Goal: Information Seeking & Learning: Find specific fact

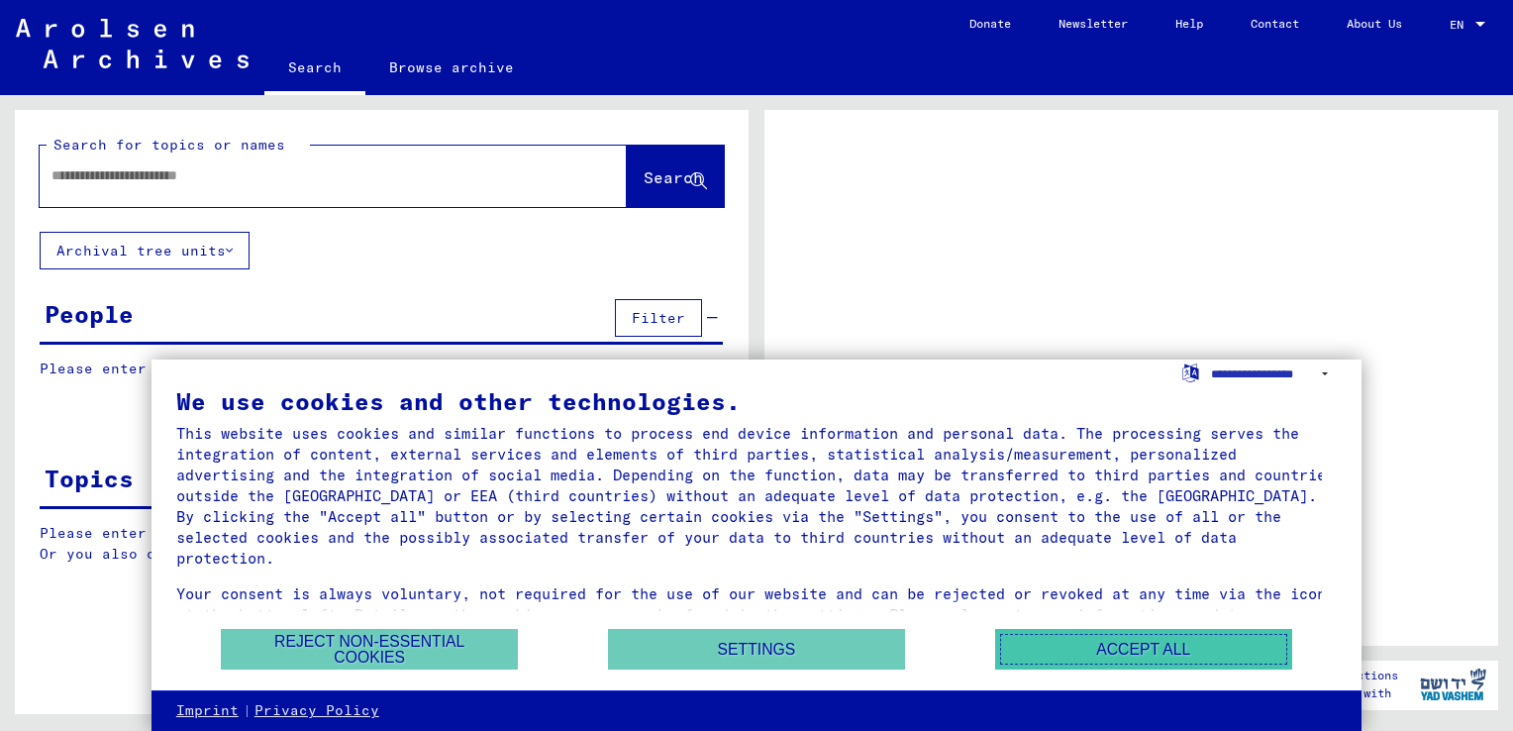
click at [1042, 639] on button "Accept all" at bounding box center [1143, 649] width 297 height 41
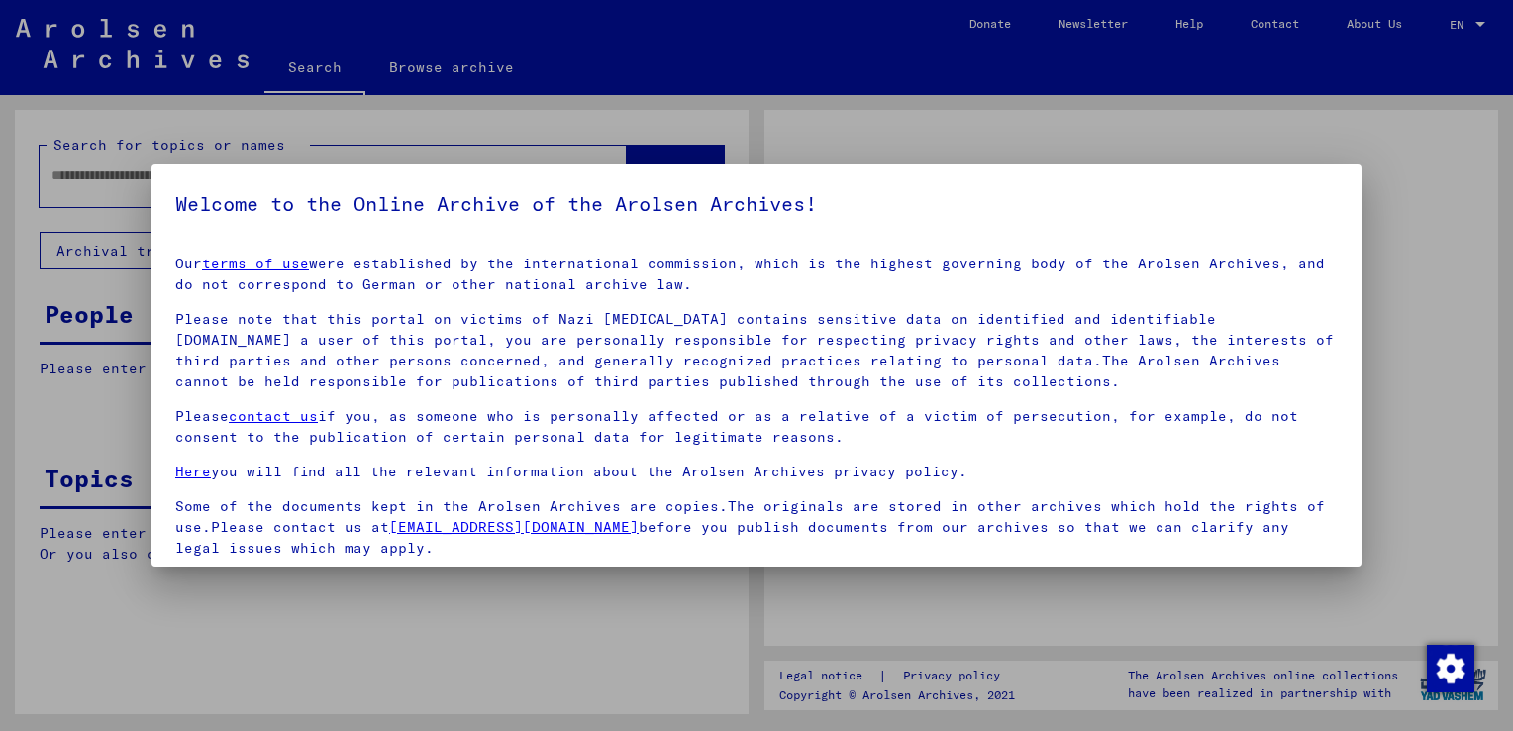
click at [512, 160] on div at bounding box center [756, 365] width 1513 height 731
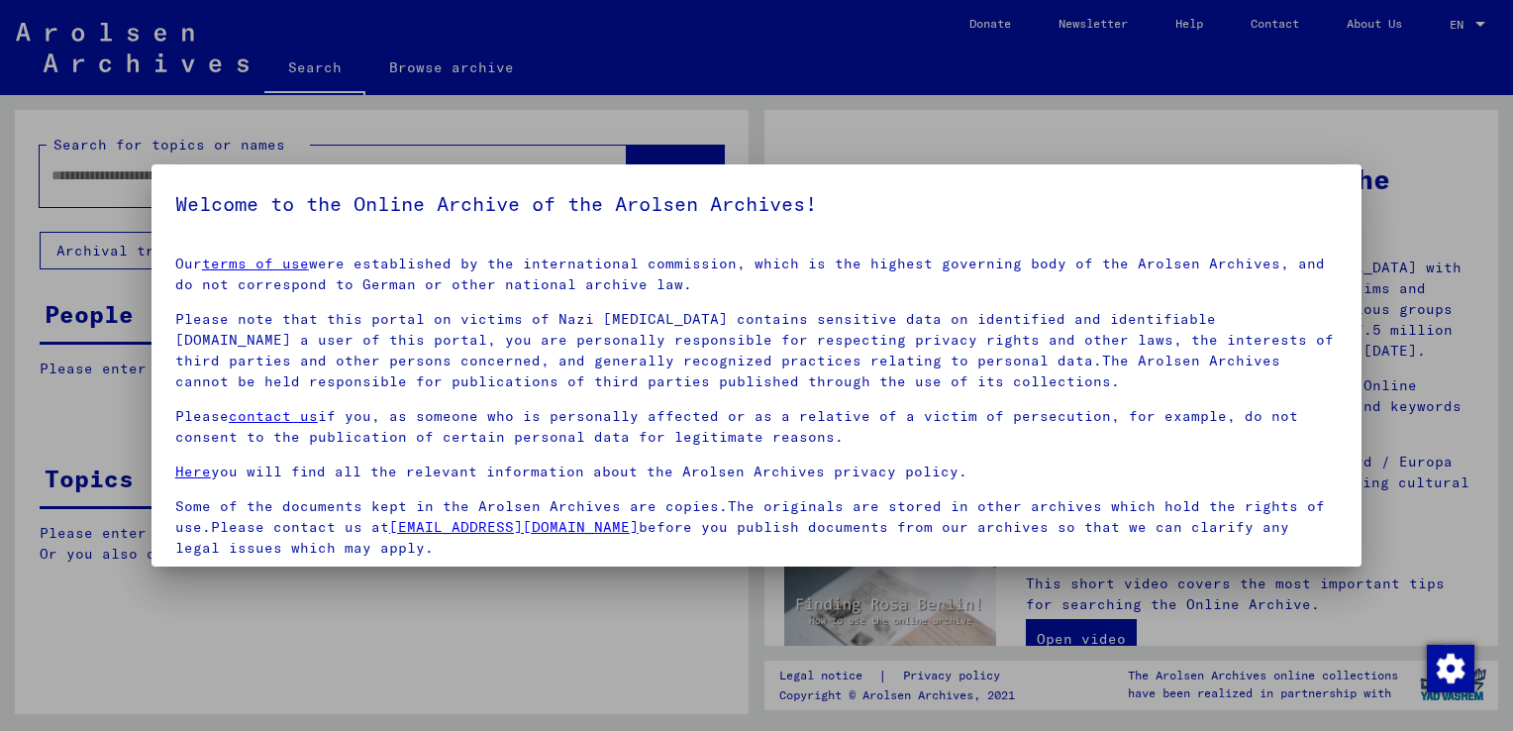
click at [1241, 145] on div at bounding box center [756, 365] width 1513 height 731
click at [1411, 132] on div at bounding box center [756, 365] width 1513 height 731
click at [1439, 192] on div at bounding box center [756, 365] width 1513 height 731
click at [619, 661] on div at bounding box center [756, 365] width 1513 height 731
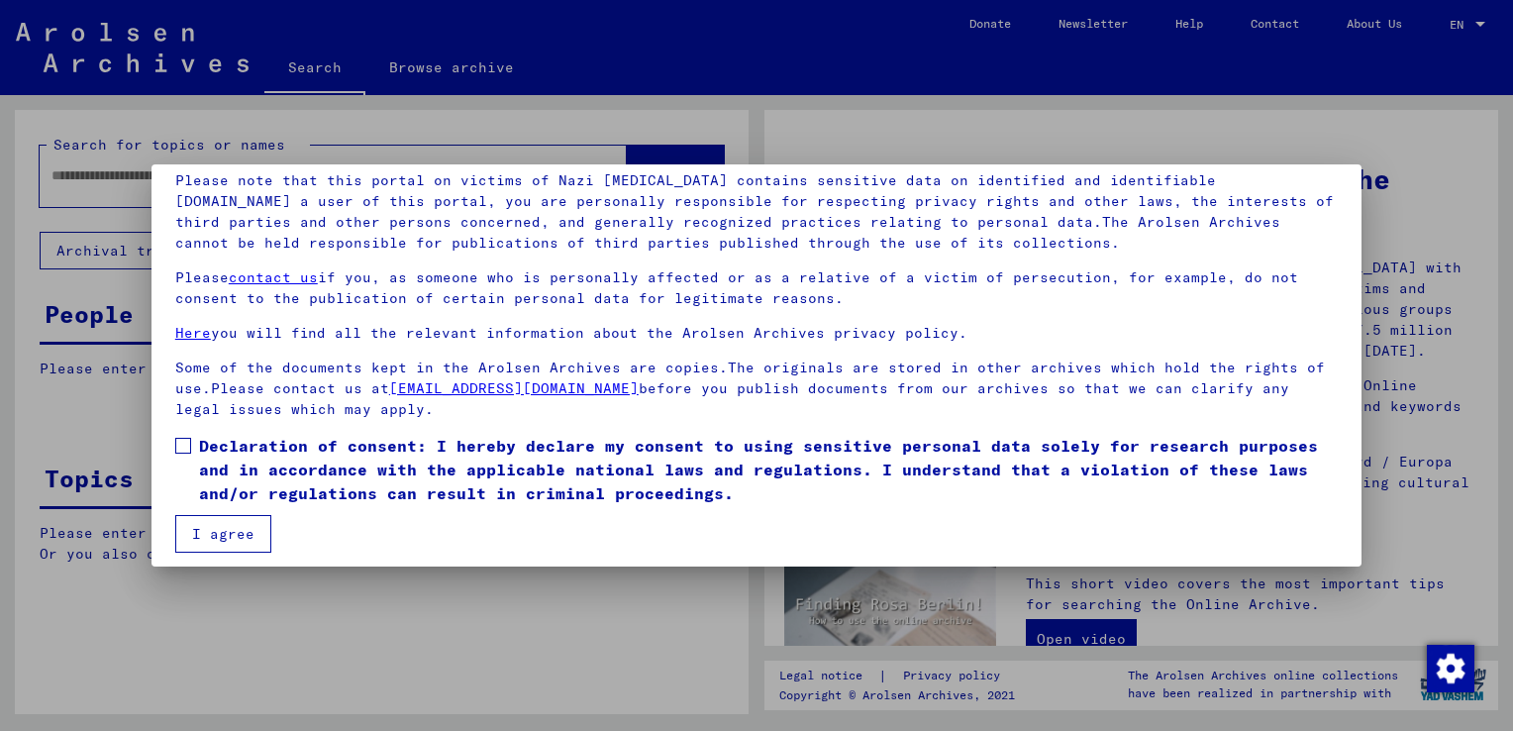
scroll to position [148, 0]
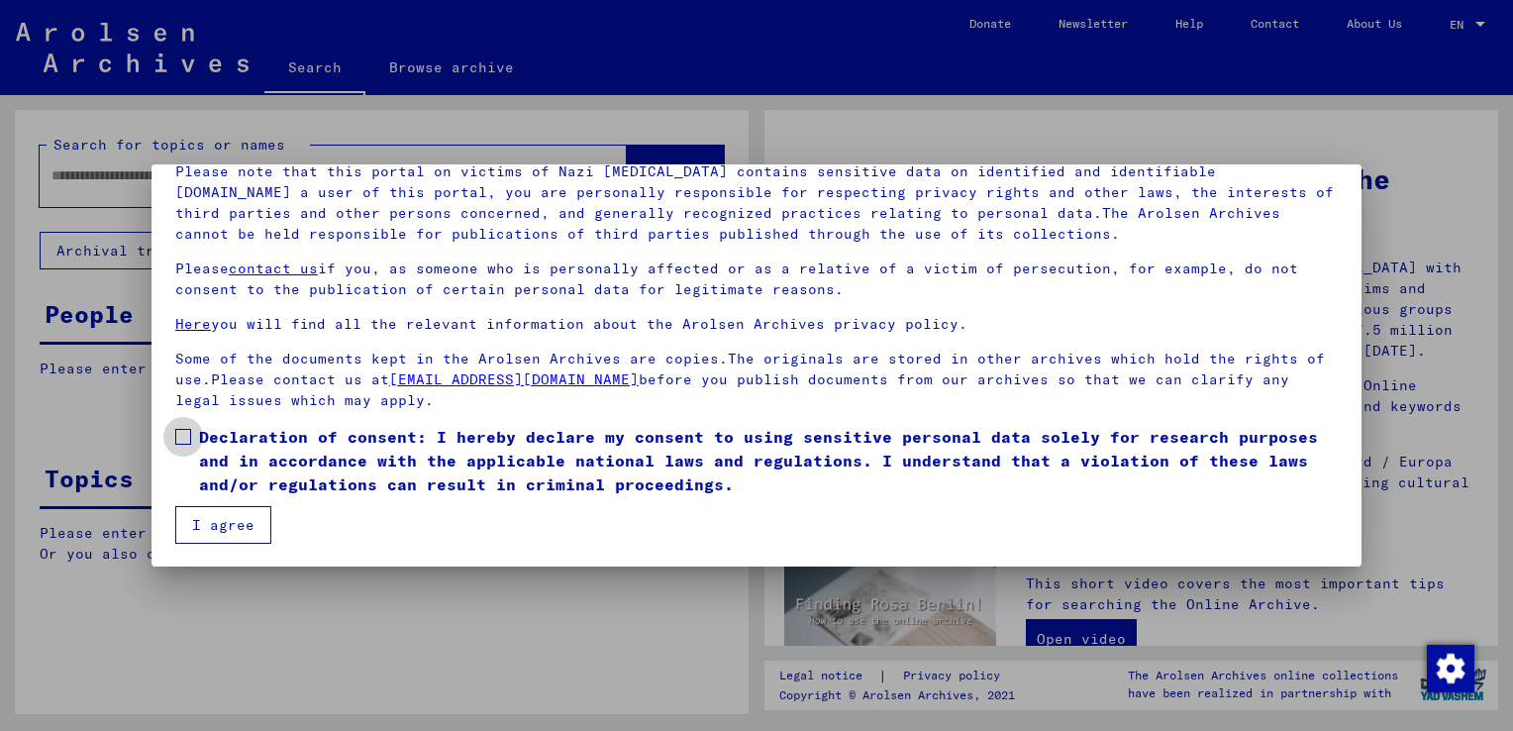
click at [184, 437] on span at bounding box center [183, 437] width 16 height 16
click at [220, 523] on button "I agree" at bounding box center [223, 525] width 96 height 38
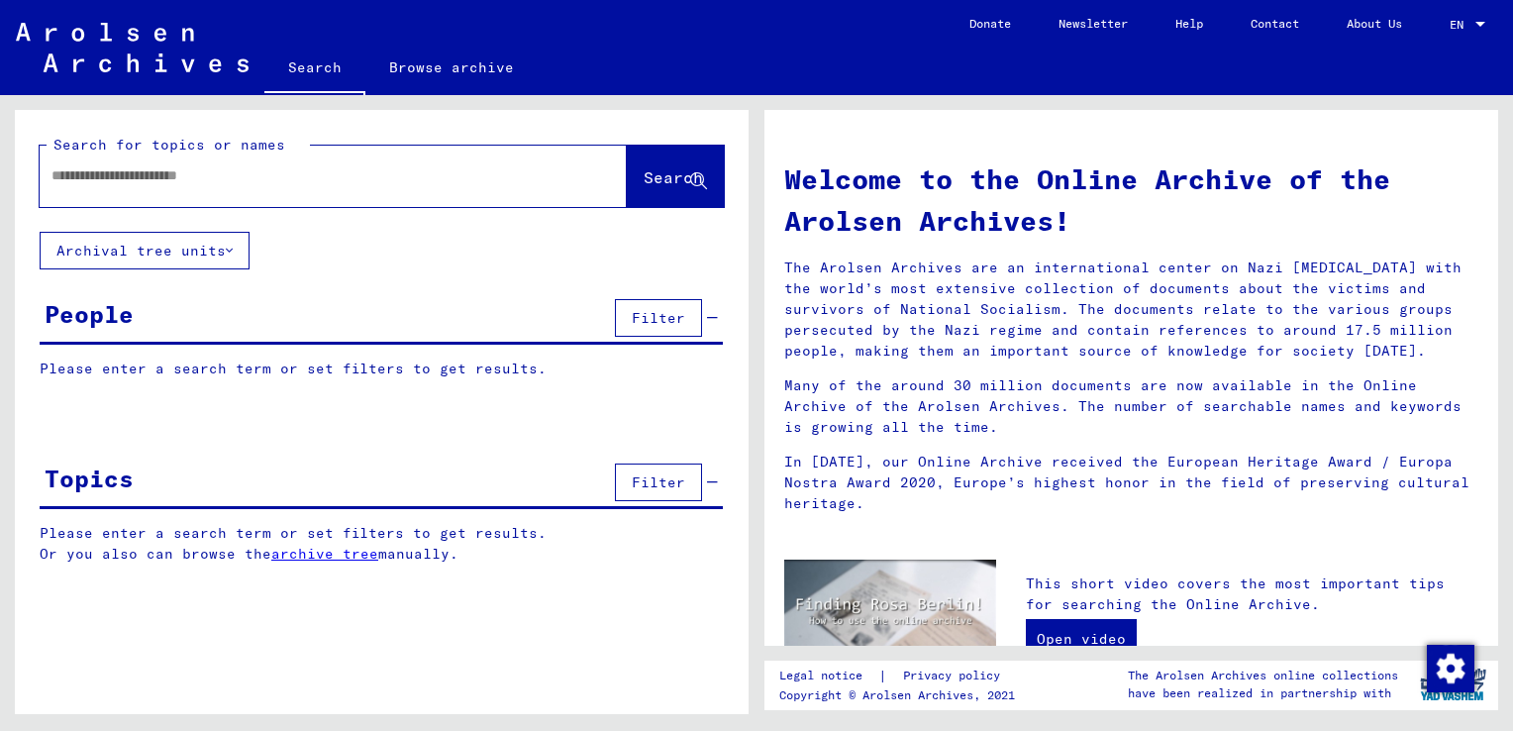
click at [499, 184] on input "text" at bounding box center [309, 175] width 516 height 21
type input "**********"
click at [639, 315] on span "Filter" at bounding box center [658, 318] width 53 height 18
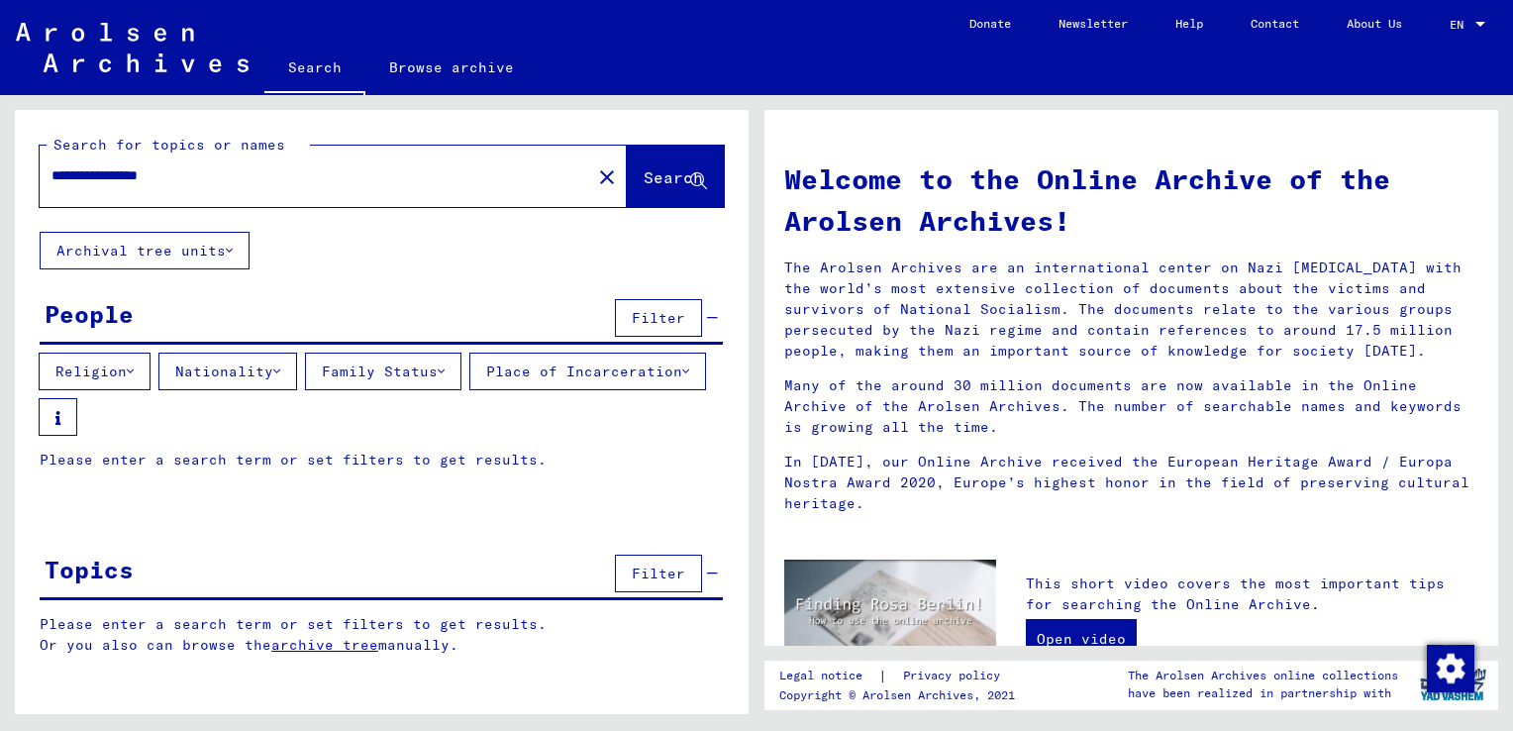
click at [280, 365] on icon at bounding box center [276, 371] width 7 height 14
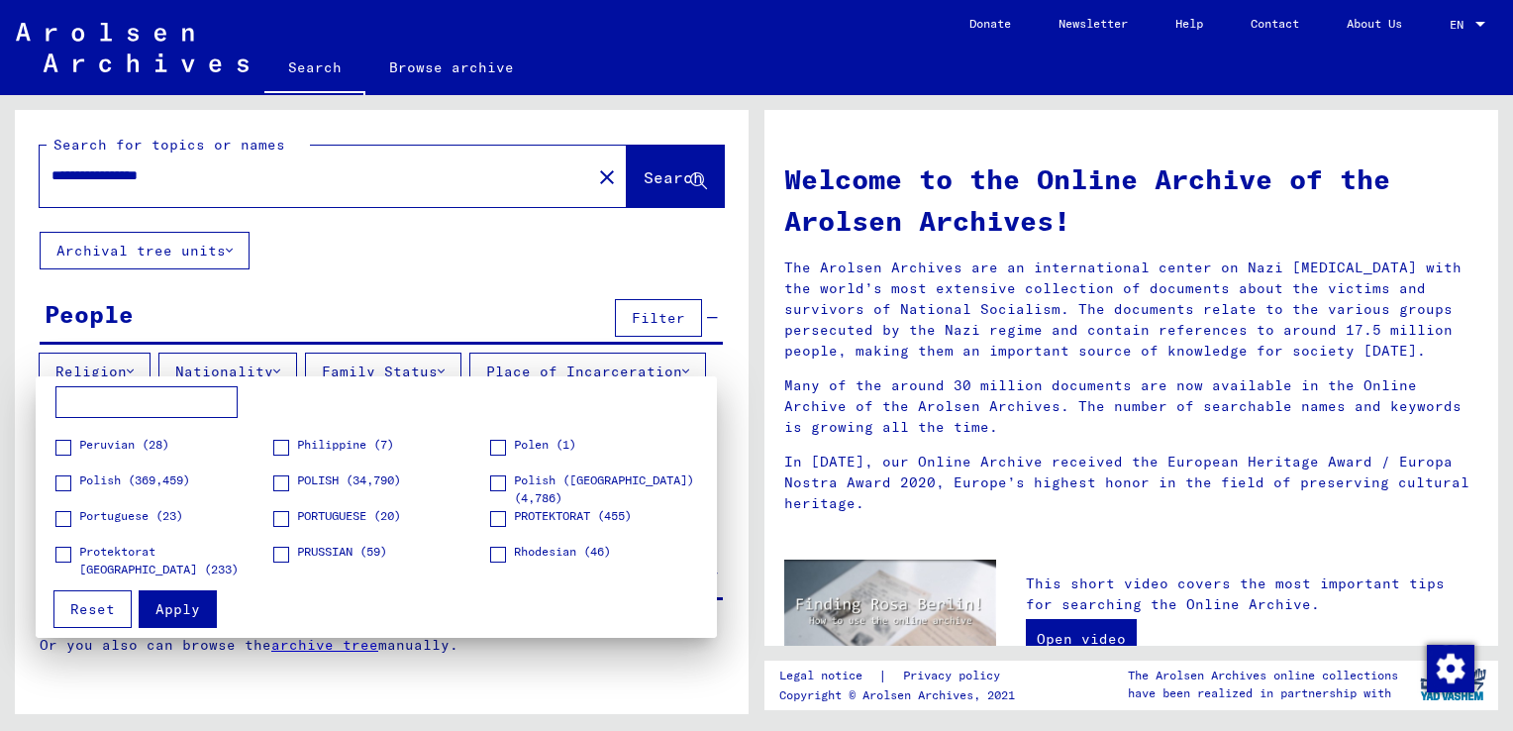
scroll to position [2099, 0]
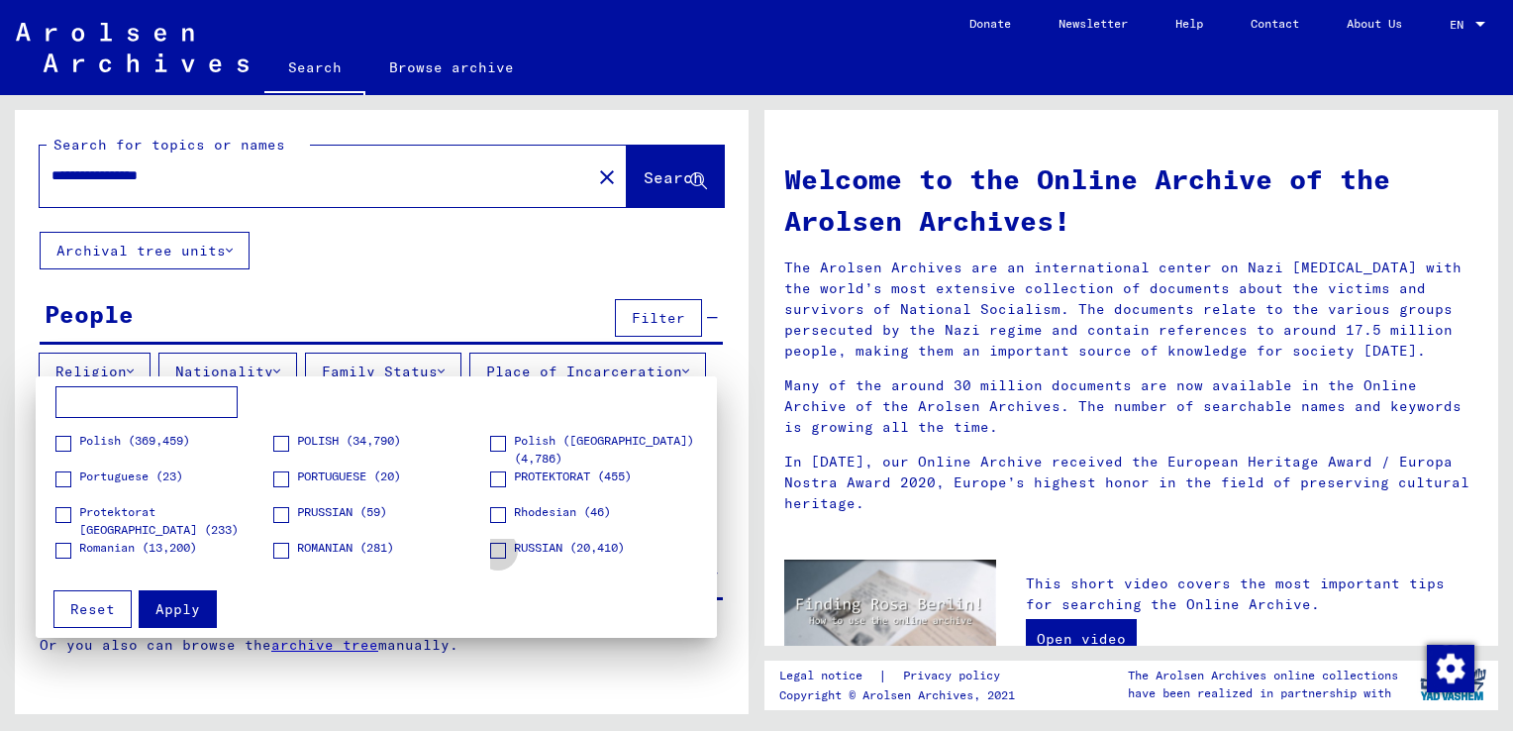
click at [490, 545] on span at bounding box center [498, 551] width 16 height 16
click at [175, 614] on span "Apply" at bounding box center [177, 609] width 45 height 18
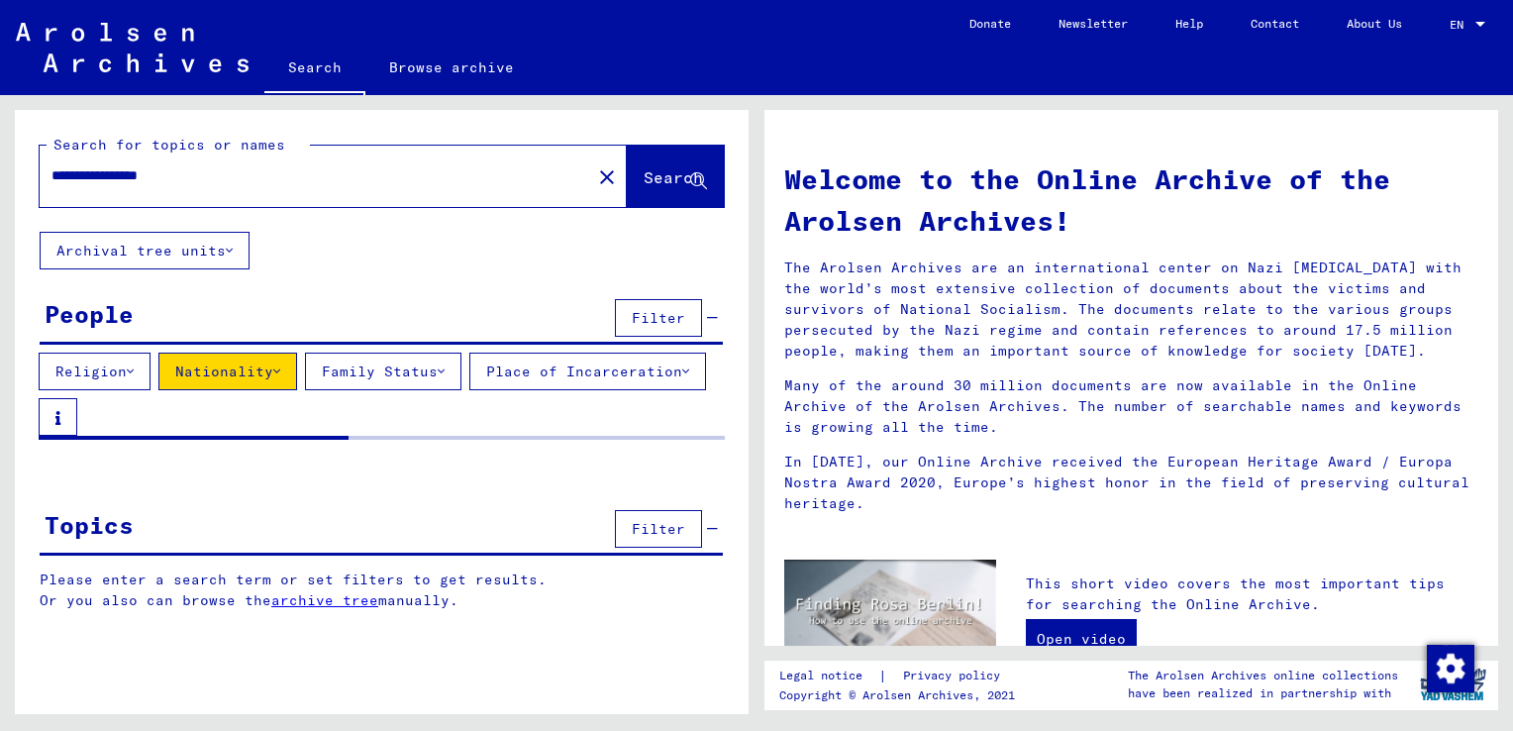
click at [469, 390] on button "Place of Incarceration" at bounding box center [587, 371] width 237 height 38
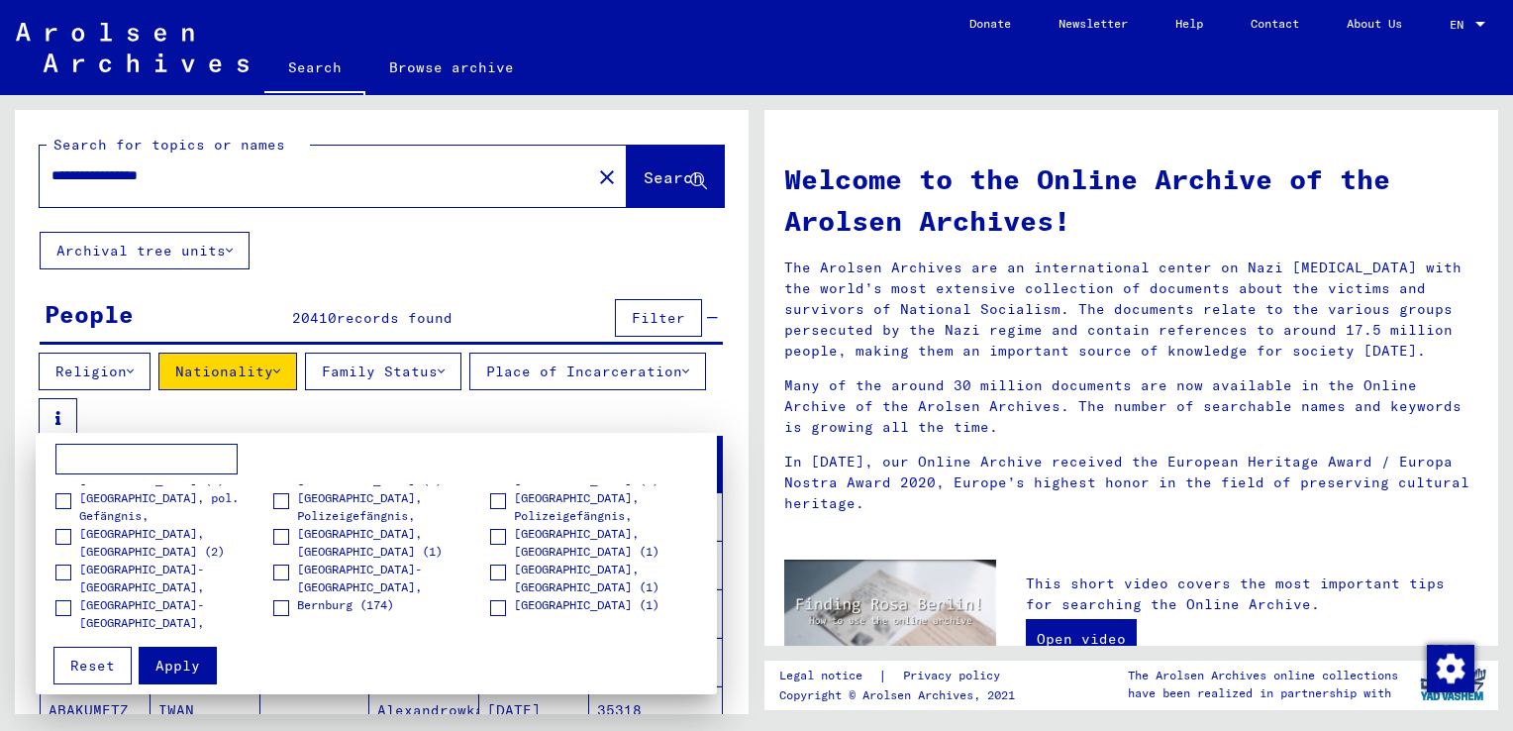
scroll to position [1030, 0]
click at [606, 370] on div at bounding box center [756, 365] width 1513 height 731
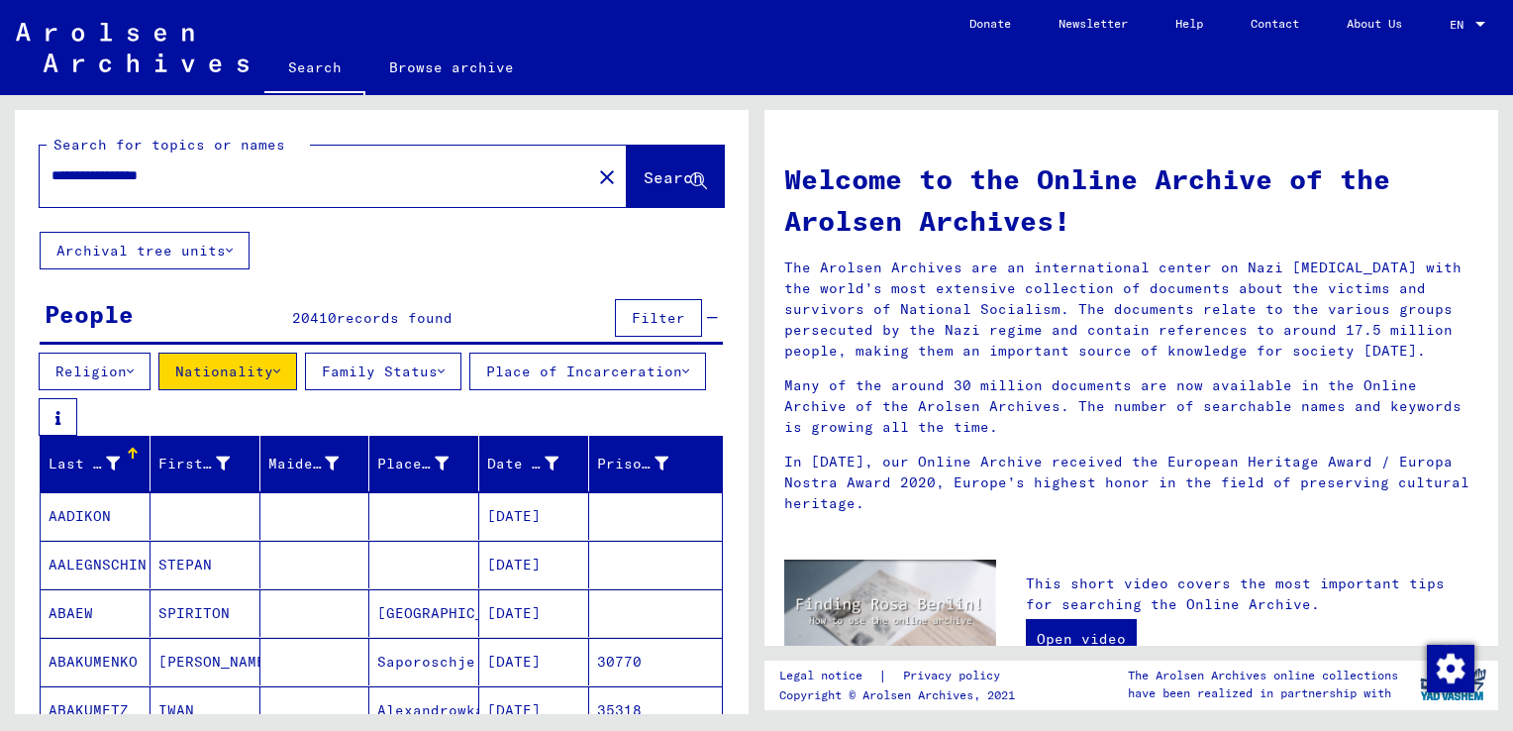
click at [667, 353] on div "Religion Nationality Family Status Place of Incarceration" at bounding box center [382, 393] width 734 height 83
click at [673, 171] on span "Search" at bounding box center [673, 177] width 59 height 20
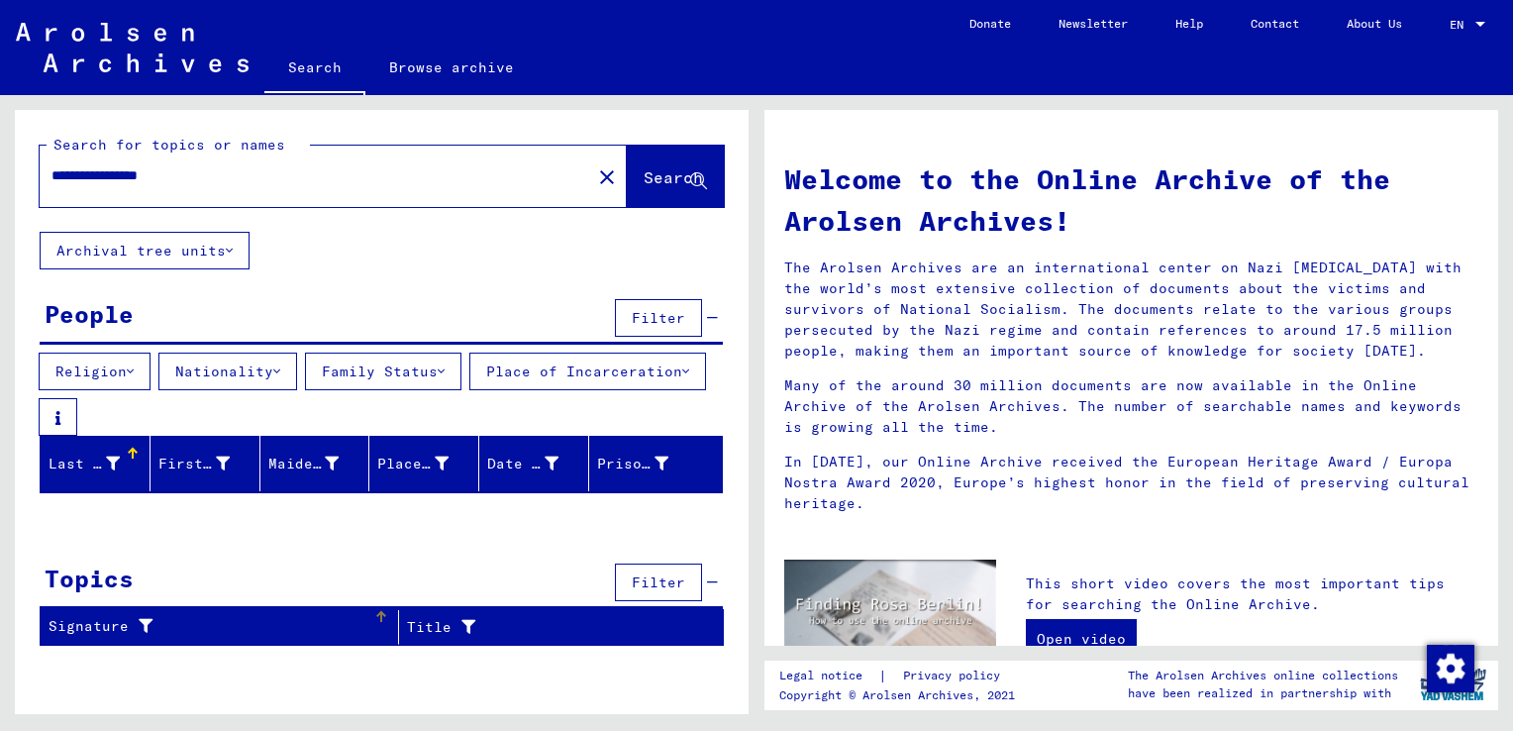
click at [285, 628] on div "Signature" at bounding box center [211, 626] width 325 height 21
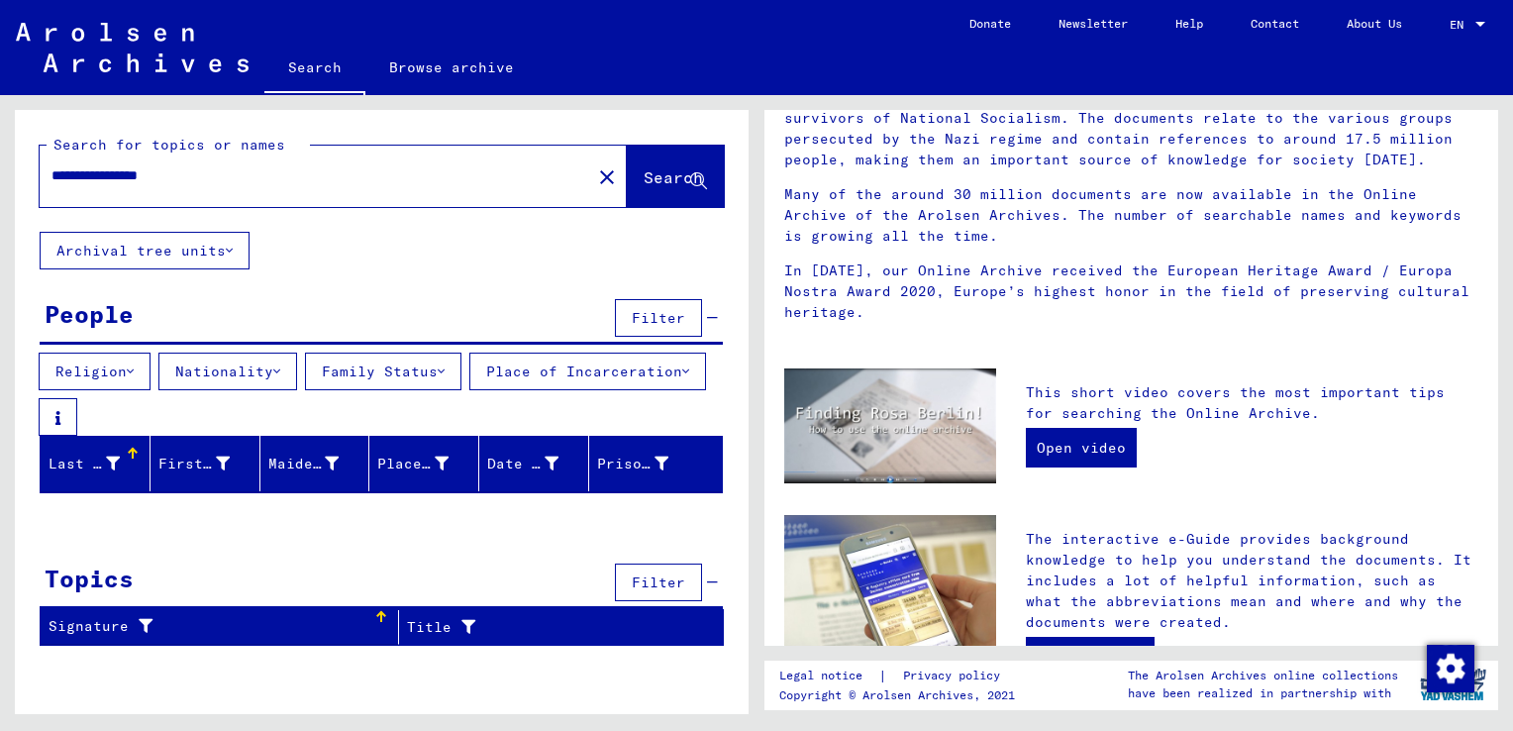
scroll to position [198, 0]
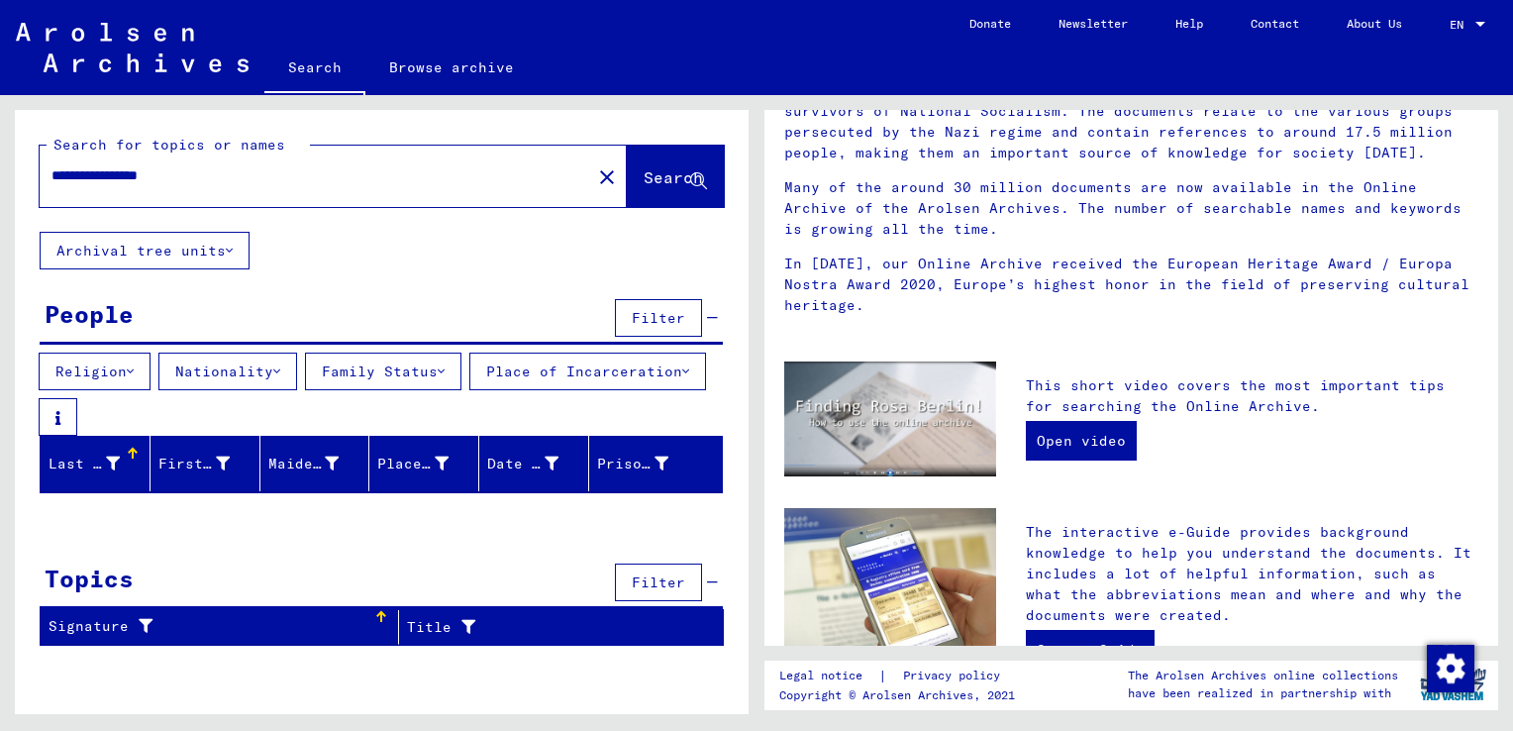
click at [233, 244] on icon at bounding box center [229, 251] width 7 height 14
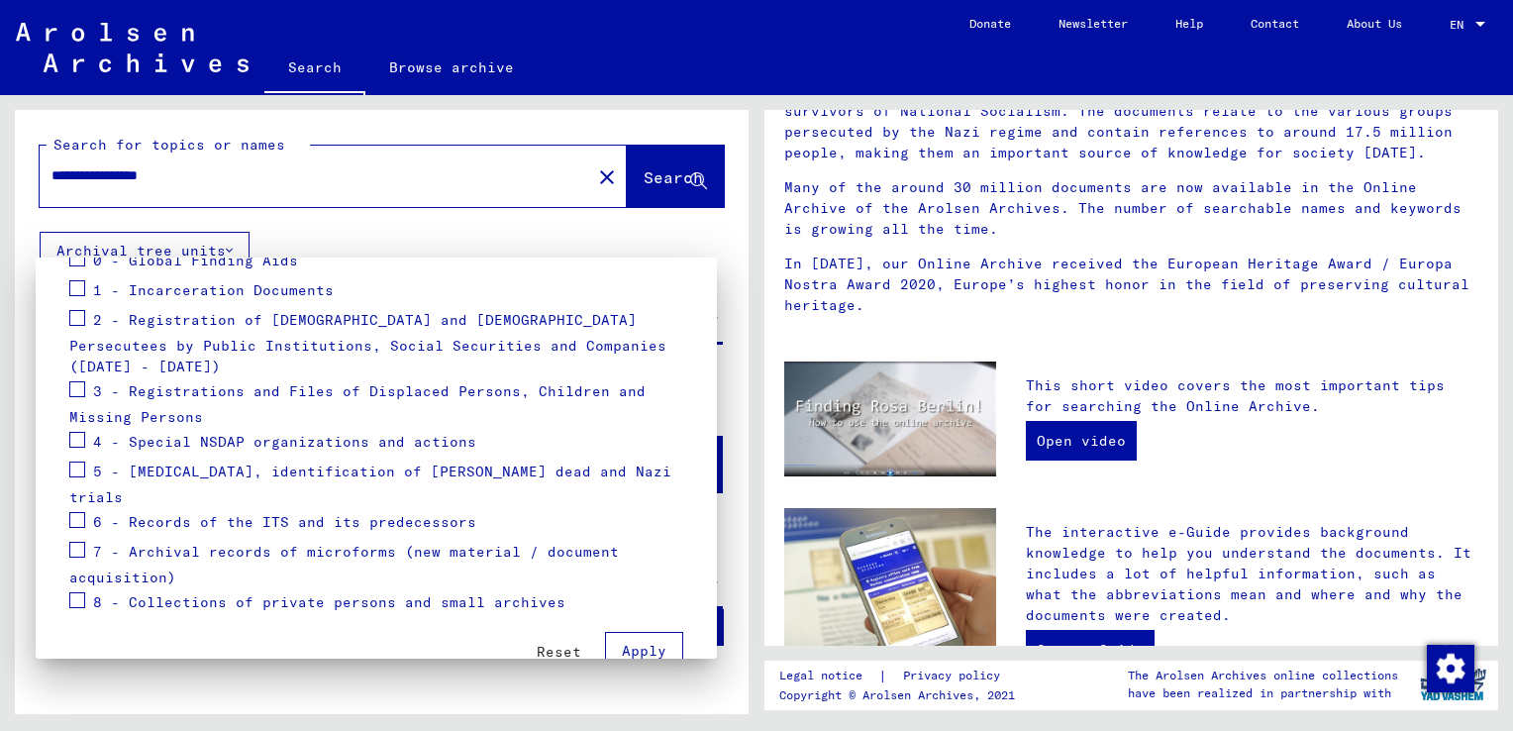
scroll to position [262, 0]
click at [648, 182] on div at bounding box center [756, 365] width 1513 height 731
